Goal: Task Accomplishment & Management: Manage account settings

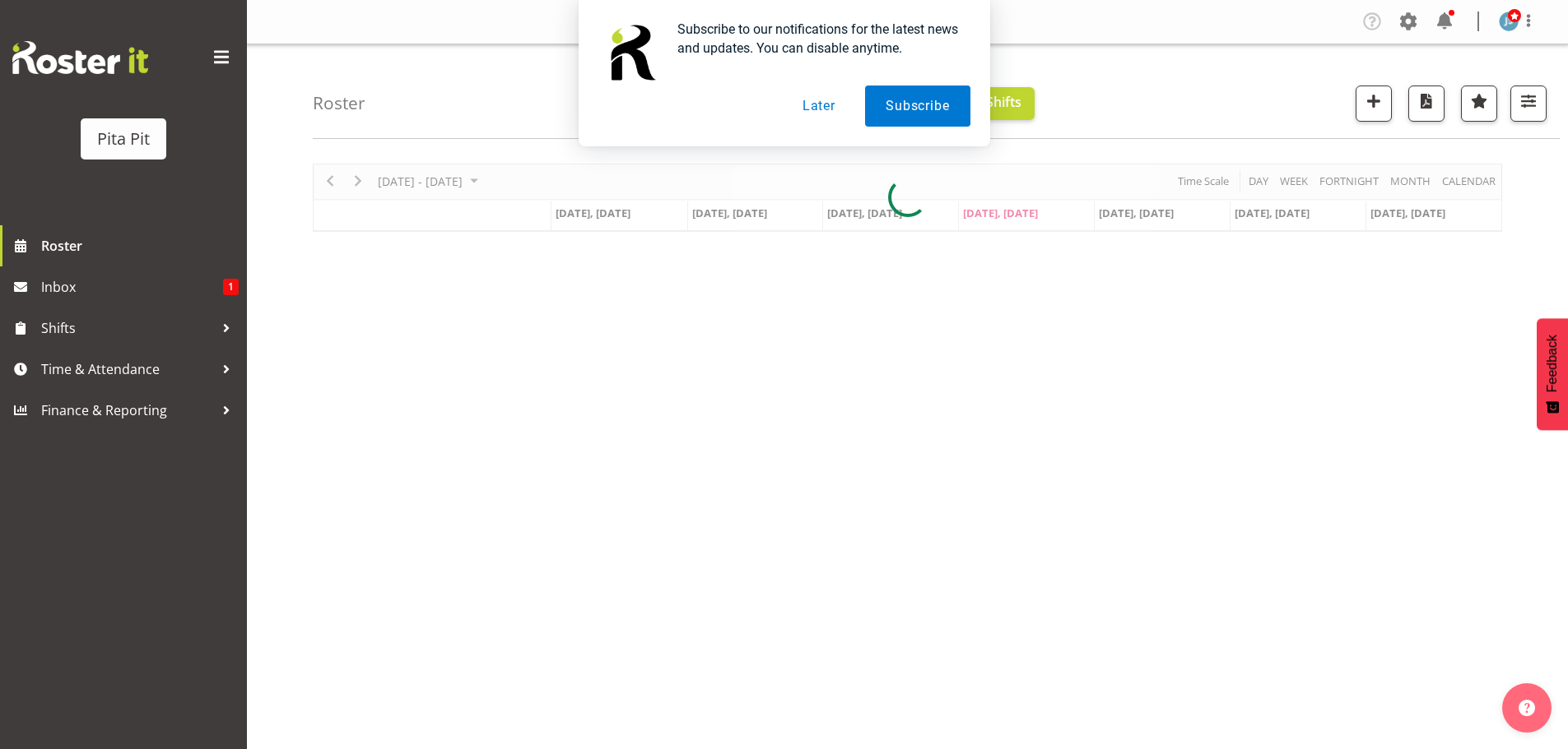
click at [817, 110] on button "Later" at bounding box center [819, 105] width 74 height 41
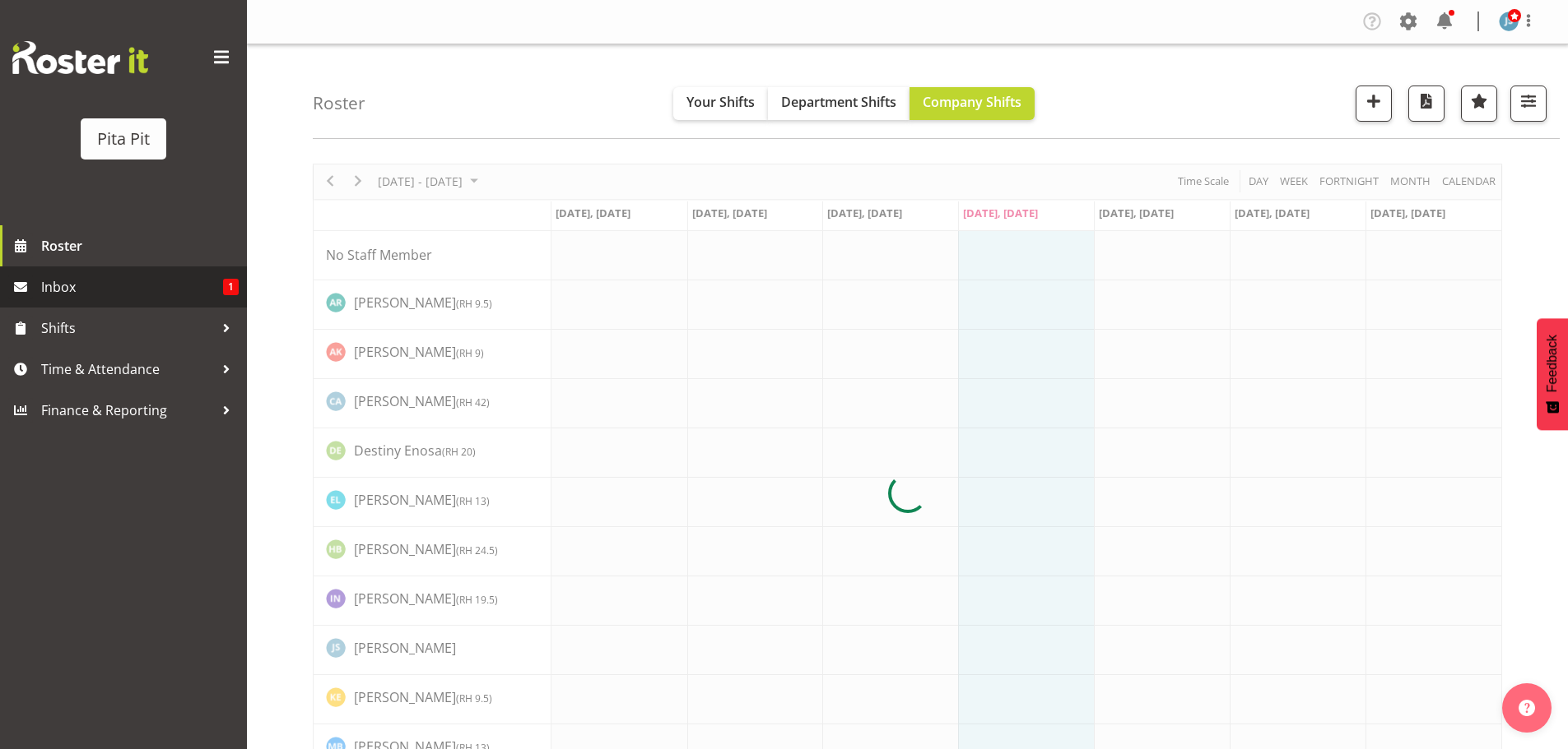
click at [178, 280] on span "Inbox" at bounding box center [132, 286] width 182 height 25
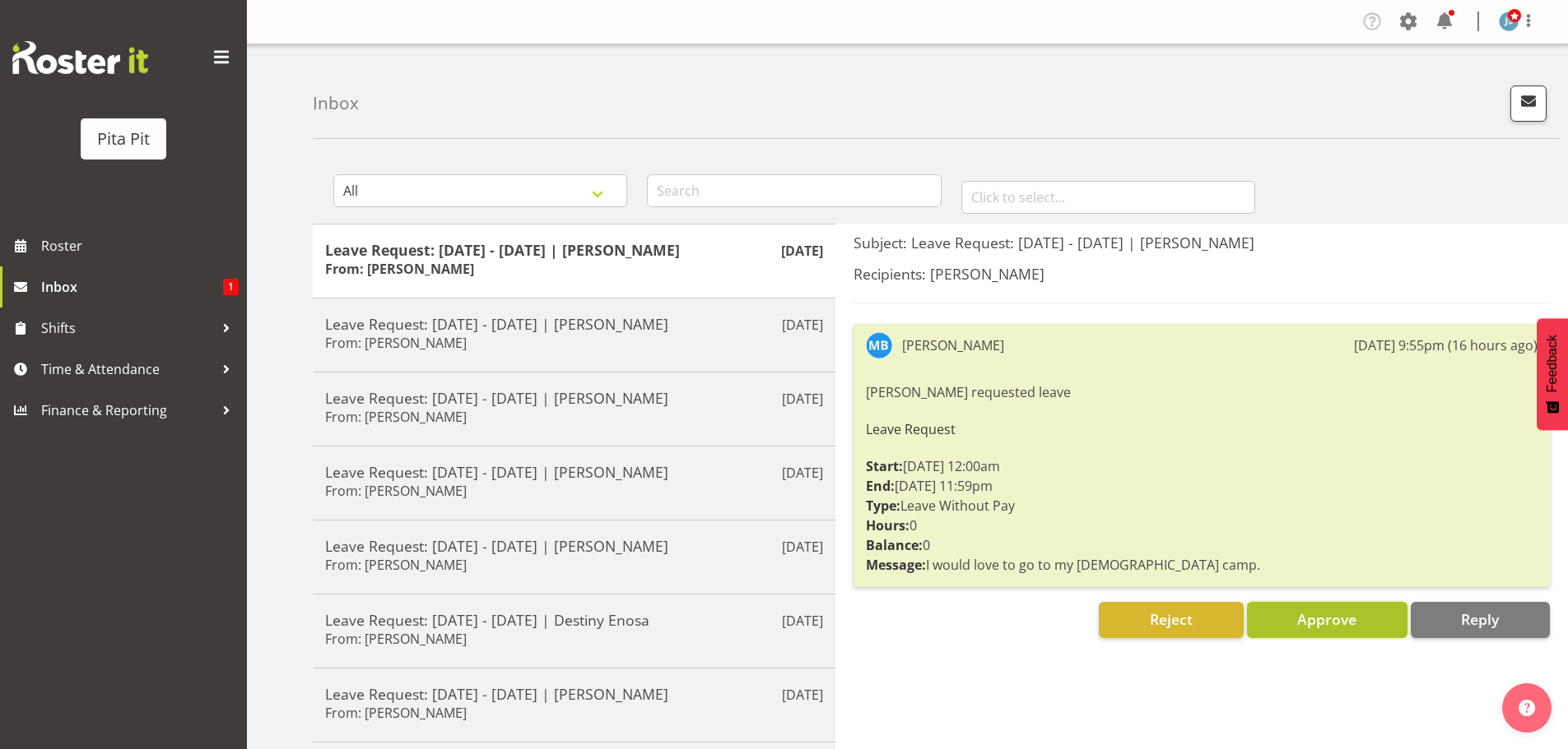
click at [1318, 626] on span "Approve" at bounding box center [1326, 619] width 59 height 20
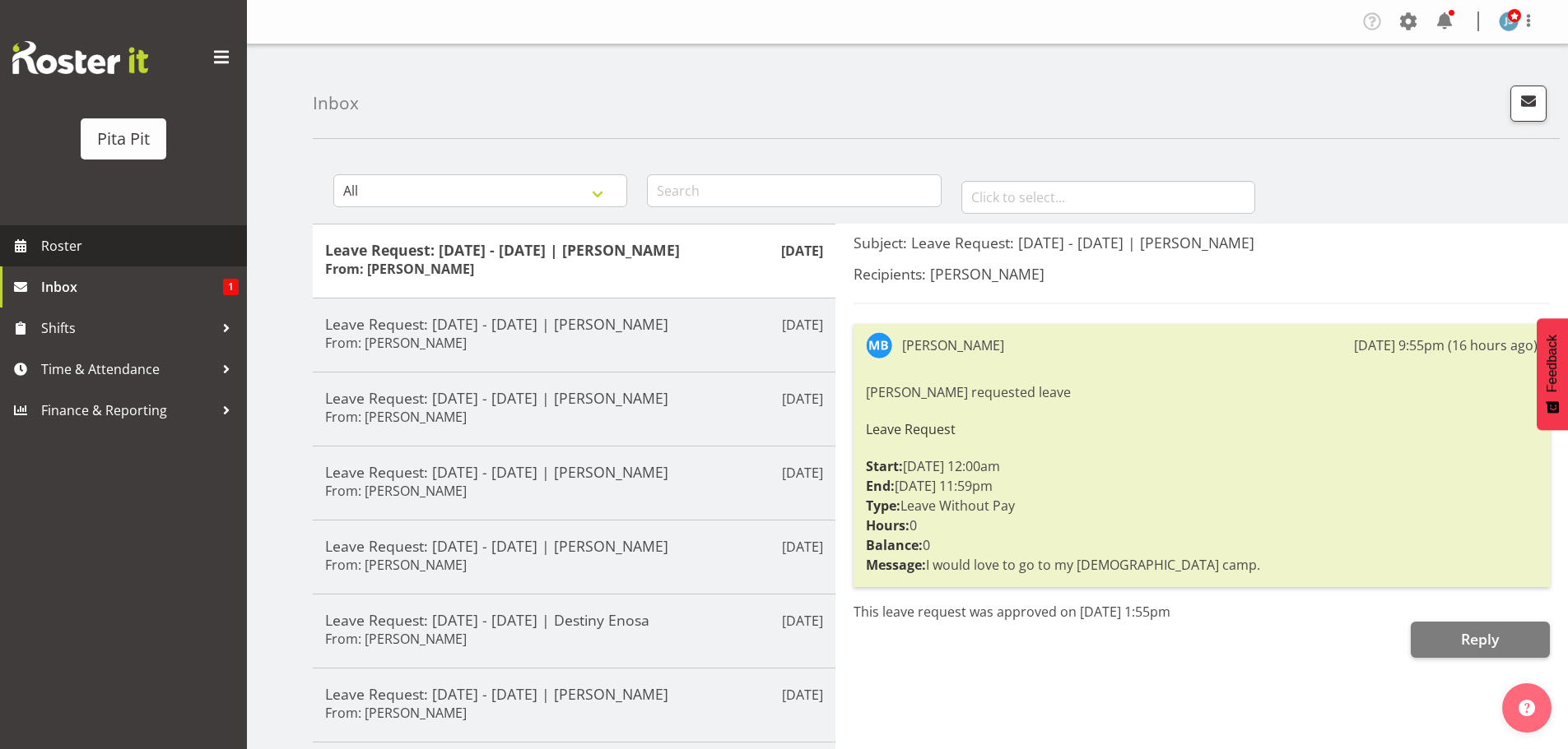
click at [126, 243] on span "Roster" at bounding box center [139, 245] width 197 height 25
